Goal: Information Seeking & Learning: Learn about a topic

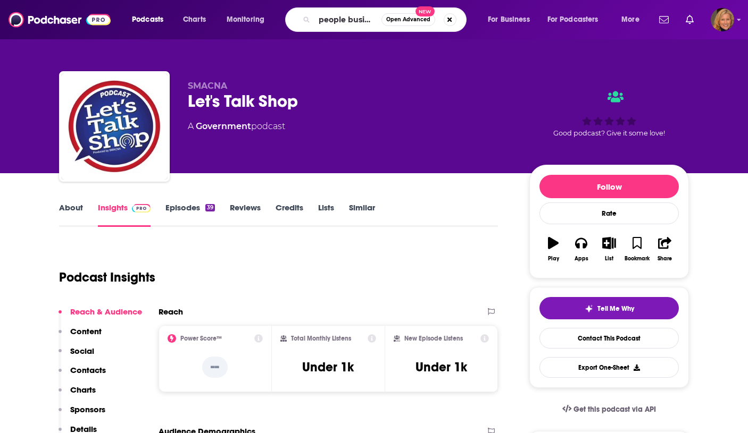
scroll to position [0, 2]
type input "people business"
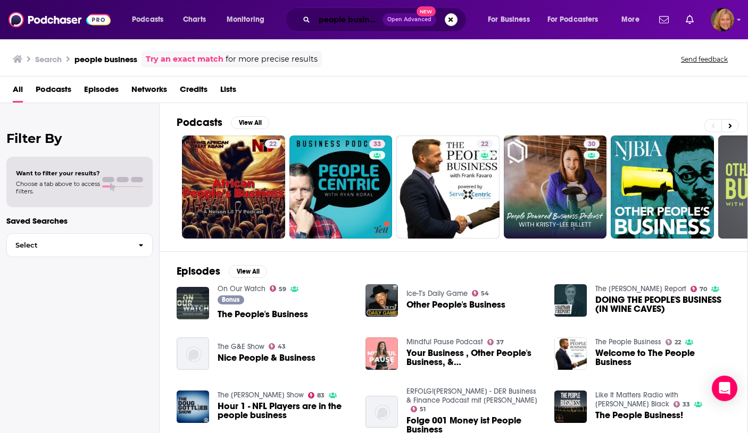
click at [346, 22] on input "people business" at bounding box center [348, 19] width 68 height 17
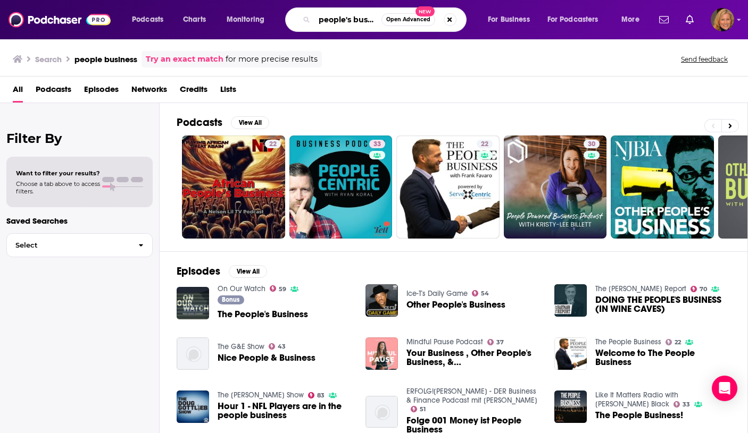
type input "people's business"
